Goal: Task Accomplishment & Management: Manage account settings

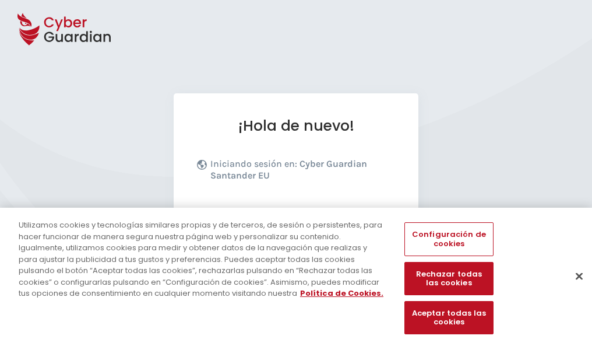
scroll to position [143, 0]
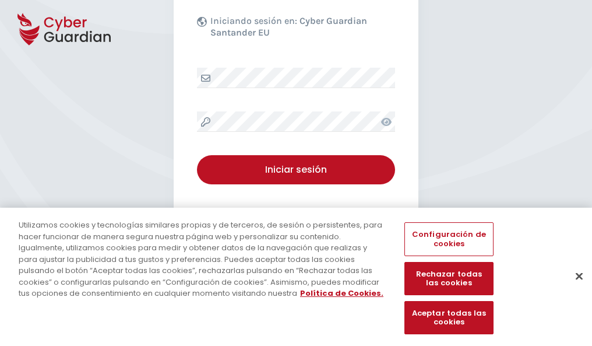
click at [574, 288] on button "Cerrar" at bounding box center [580, 276] width 26 height 26
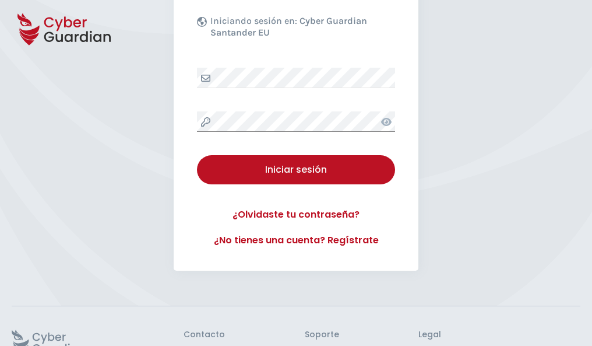
scroll to position [227, 0]
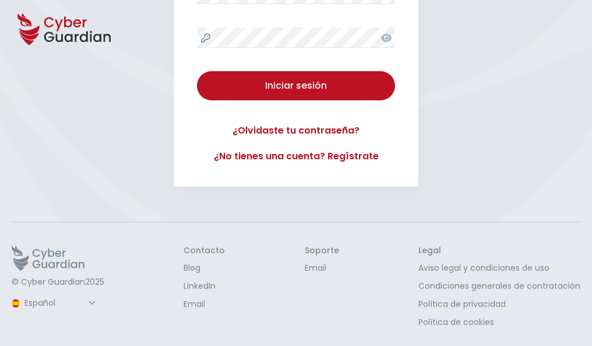
click at [197, 71] on button "Iniciar sesión" at bounding box center [296, 85] width 198 height 29
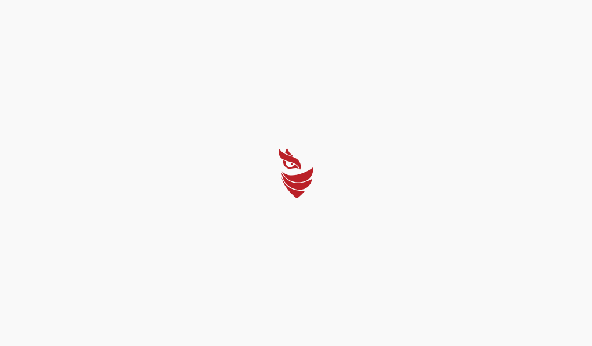
scroll to position [0, 0]
select select "English"
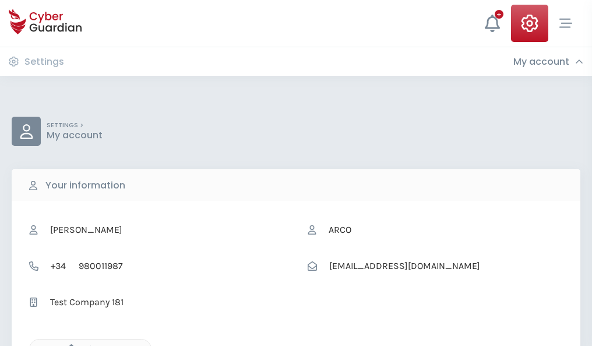
click at [68, 345] on icon "button" at bounding box center [69, 349] width 10 height 10
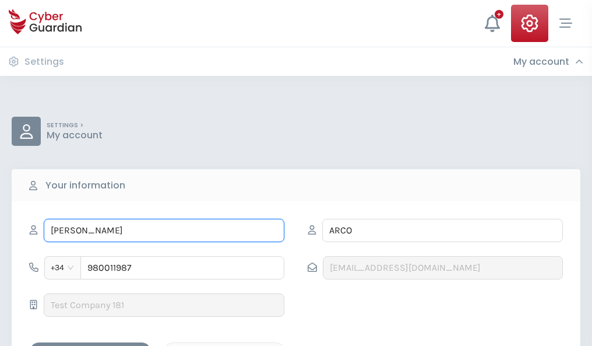
click at [164, 230] on input "VIDAL" at bounding box center [164, 230] width 241 height 23
type input "V"
type input "Rubén"
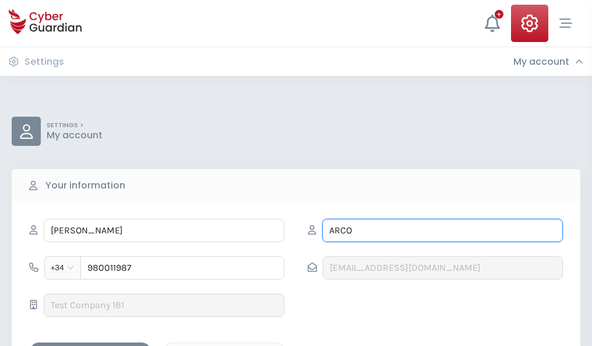
click at [443, 230] on input "ARCO" at bounding box center [442, 230] width 241 height 23
type input "A"
type input "Guillen"
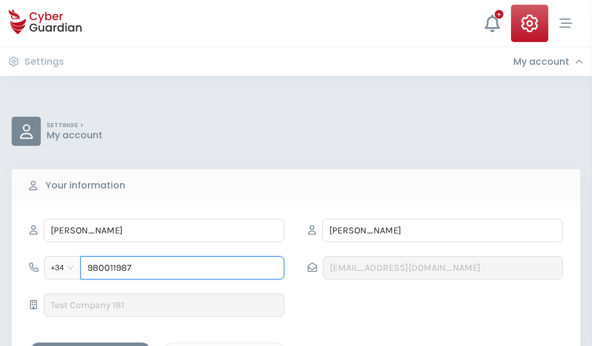
click at [182, 268] on input "980011987" at bounding box center [182, 267] width 204 height 23
type input "9"
type input "872208185"
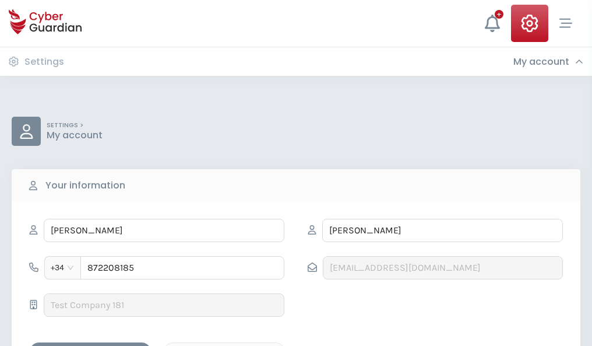
click at [90, 345] on div "Save changes" at bounding box center [90, 352] width 105 height 15
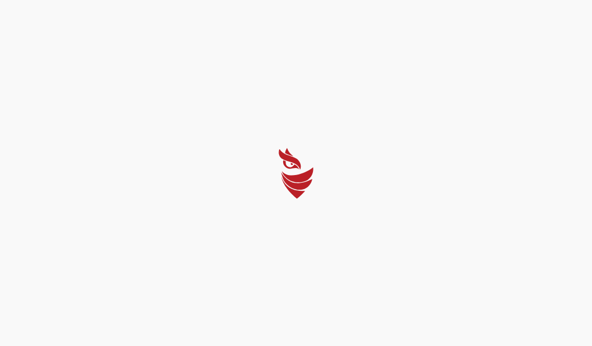
select select "English"
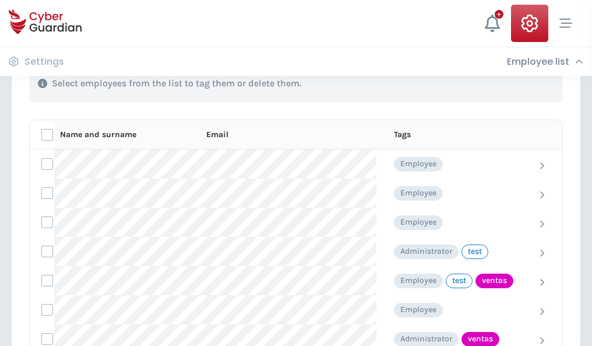
scroll to position [528, 0]
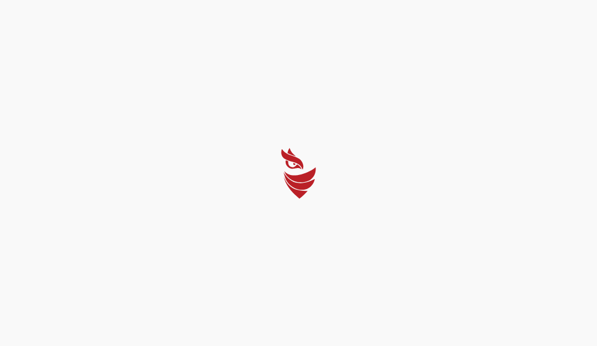
select select "English"
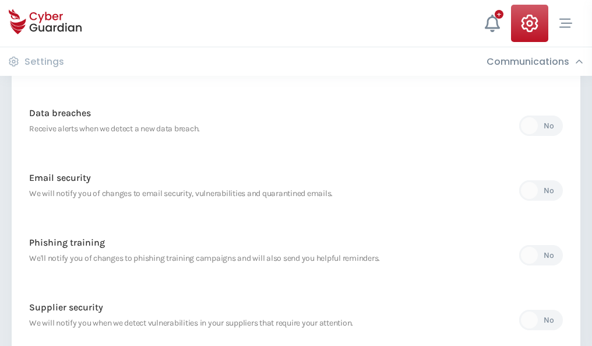
scroll to position [614, 0]
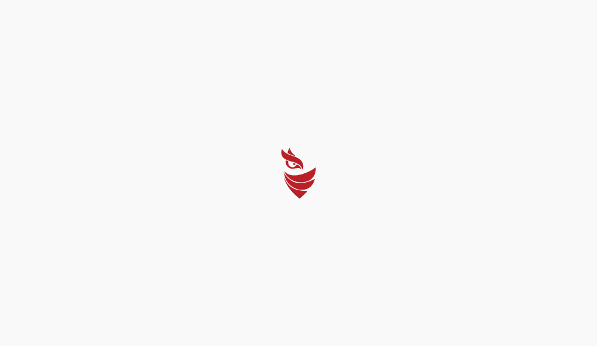
select select "English"
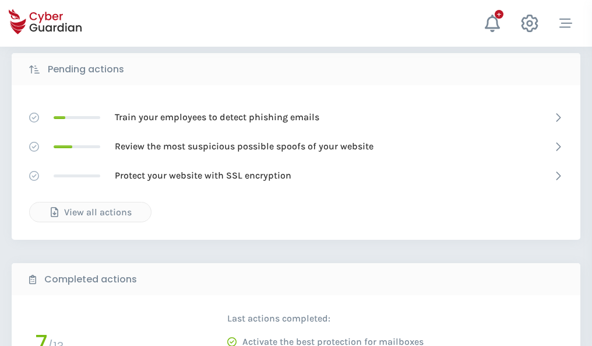
scroll to position [645, 0]
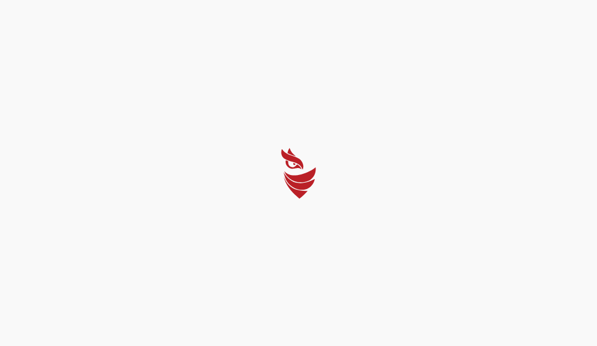
select select "English"
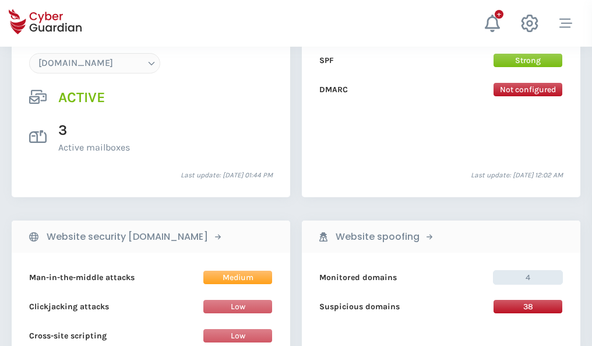
scroll to position [1242, 0]
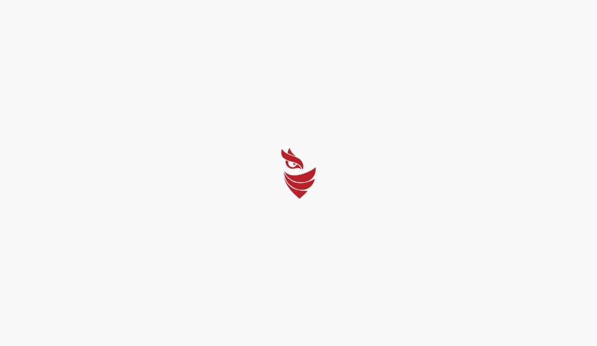
select select "English"
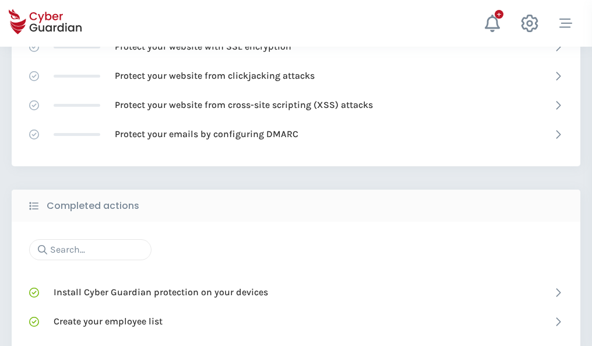
scroll to position [777, 0]
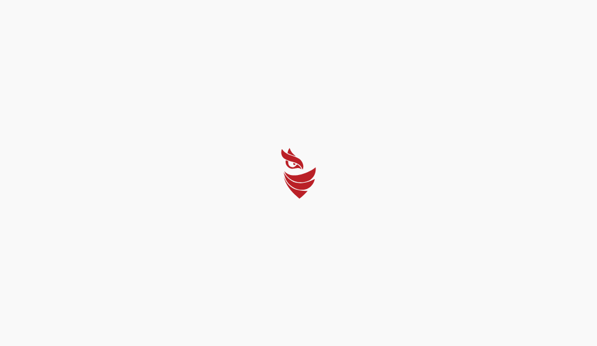
select select "English"
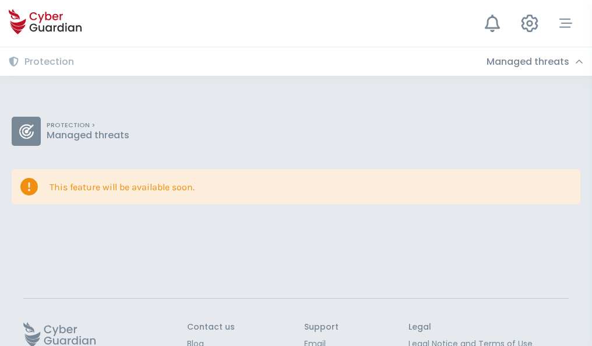
scroll to position [76, 0]
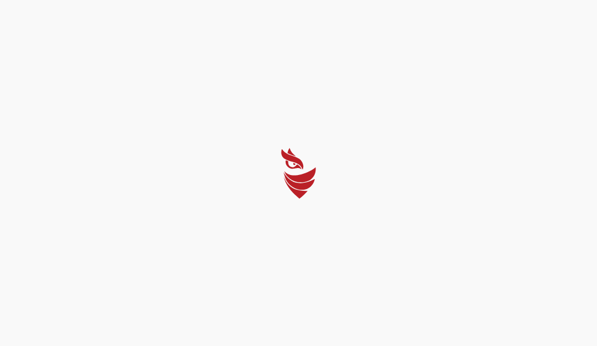
select select "English"
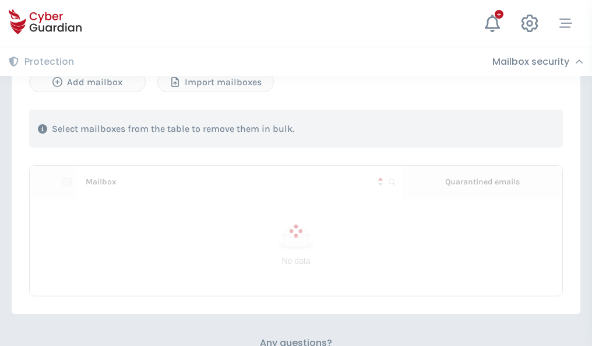
scroll to position [499, 0]
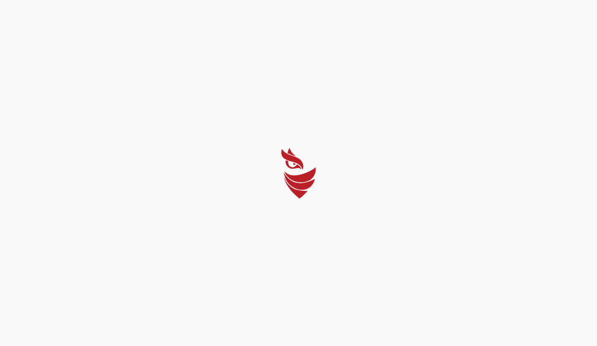
select select "English"
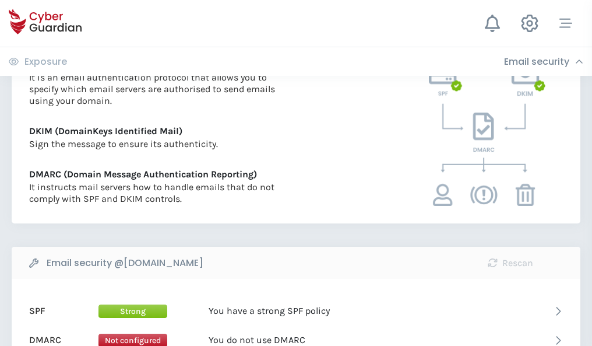
scroll to position [629, 0]
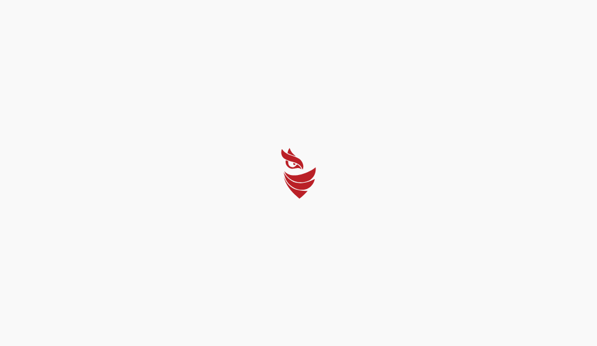
select select "English"
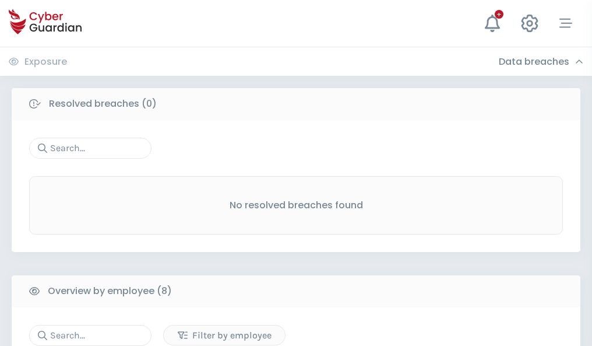
scroll to position [993, 0]
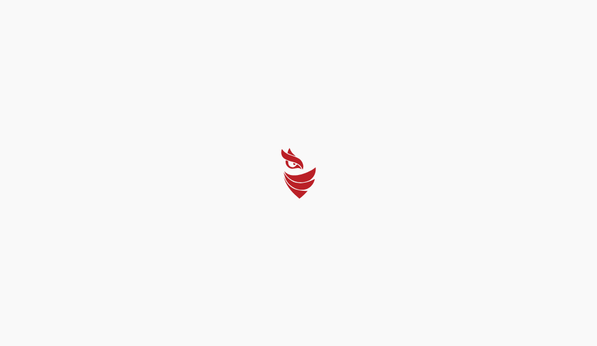
select select "English"
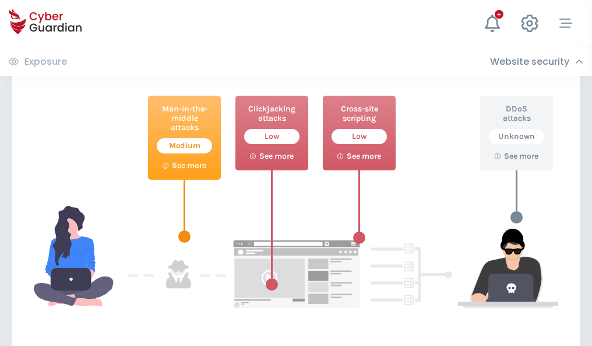
scroll to position [635, 0]
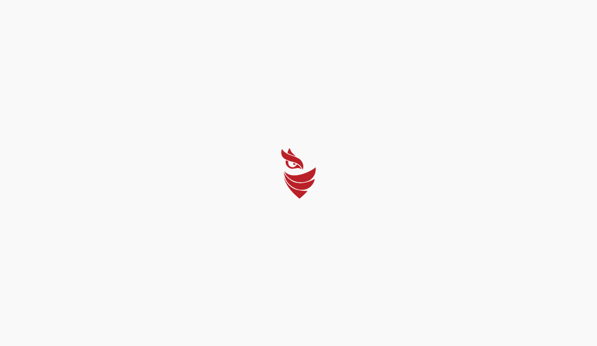
select select "English"
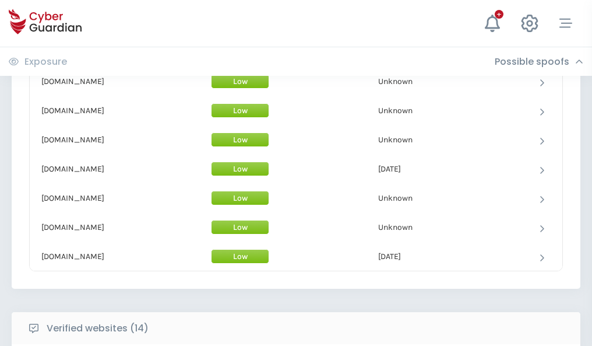
scroll to position [1137, 0]
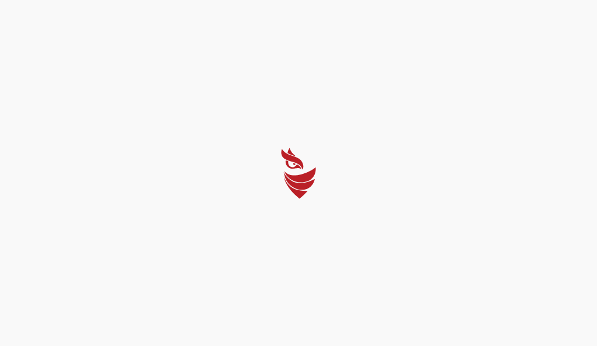
select select "English"
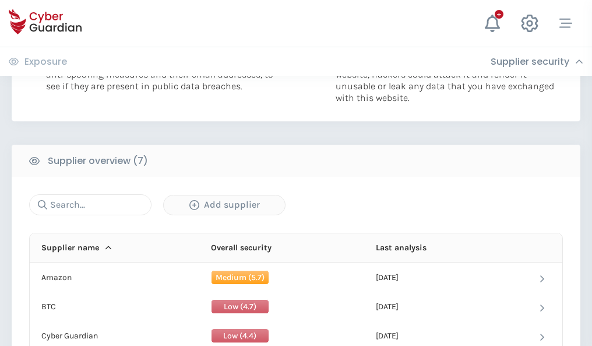
scroll to position [755, 0]
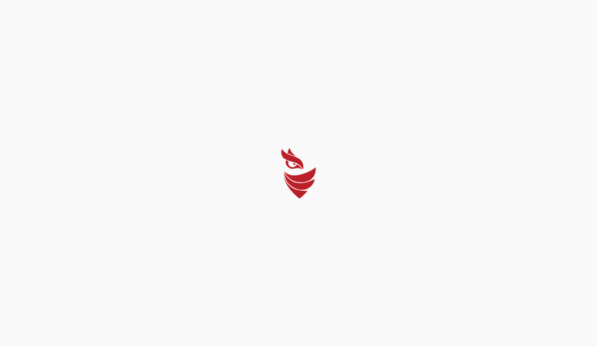
select select "English"
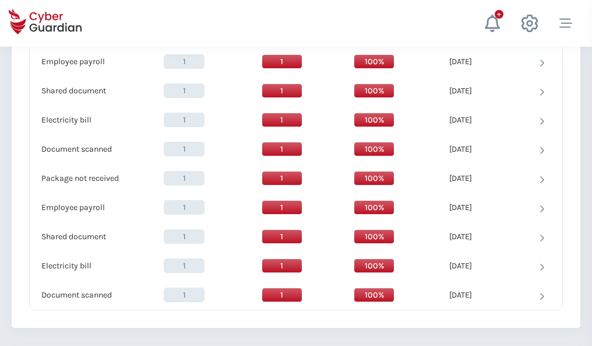
scroll to position [1195, 0]
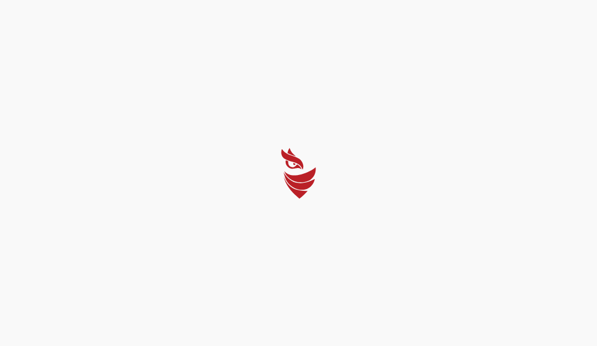
select select "English"
